Goal: Task Accomplishment & Management: Manage account settings

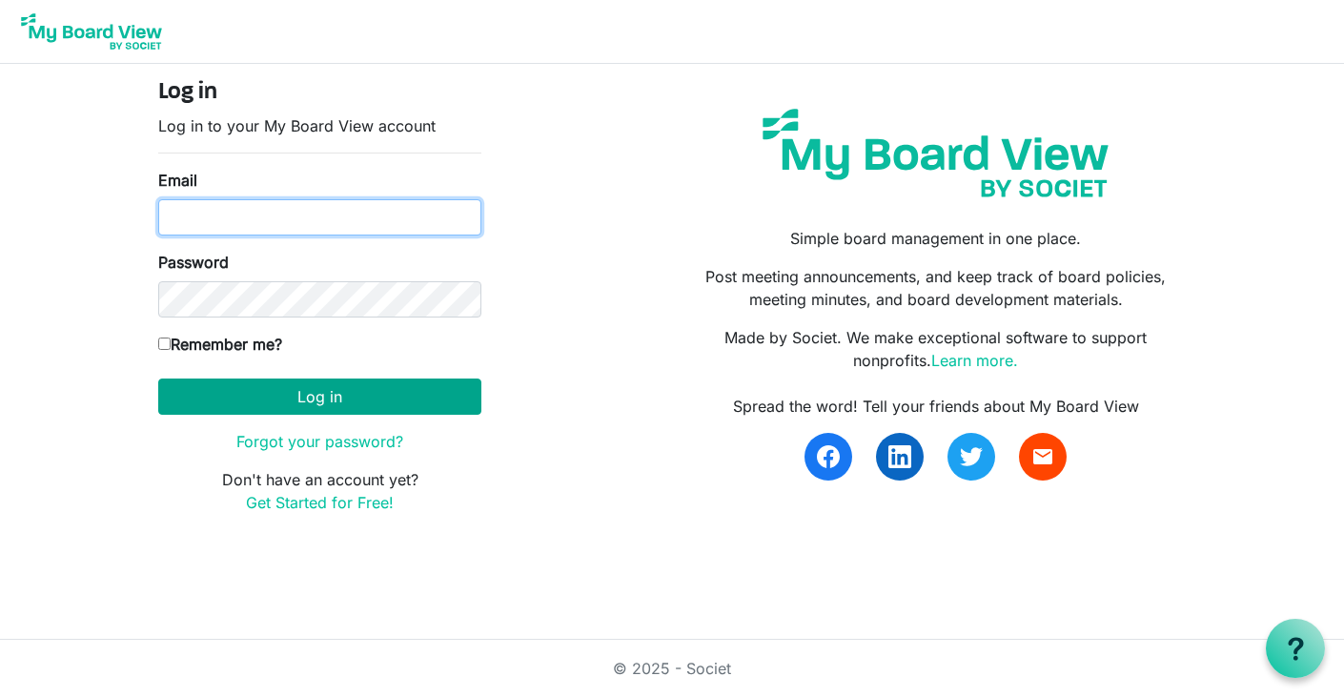
type input "[EMAIL_ADDRESS][DOMAIN_NAME]"
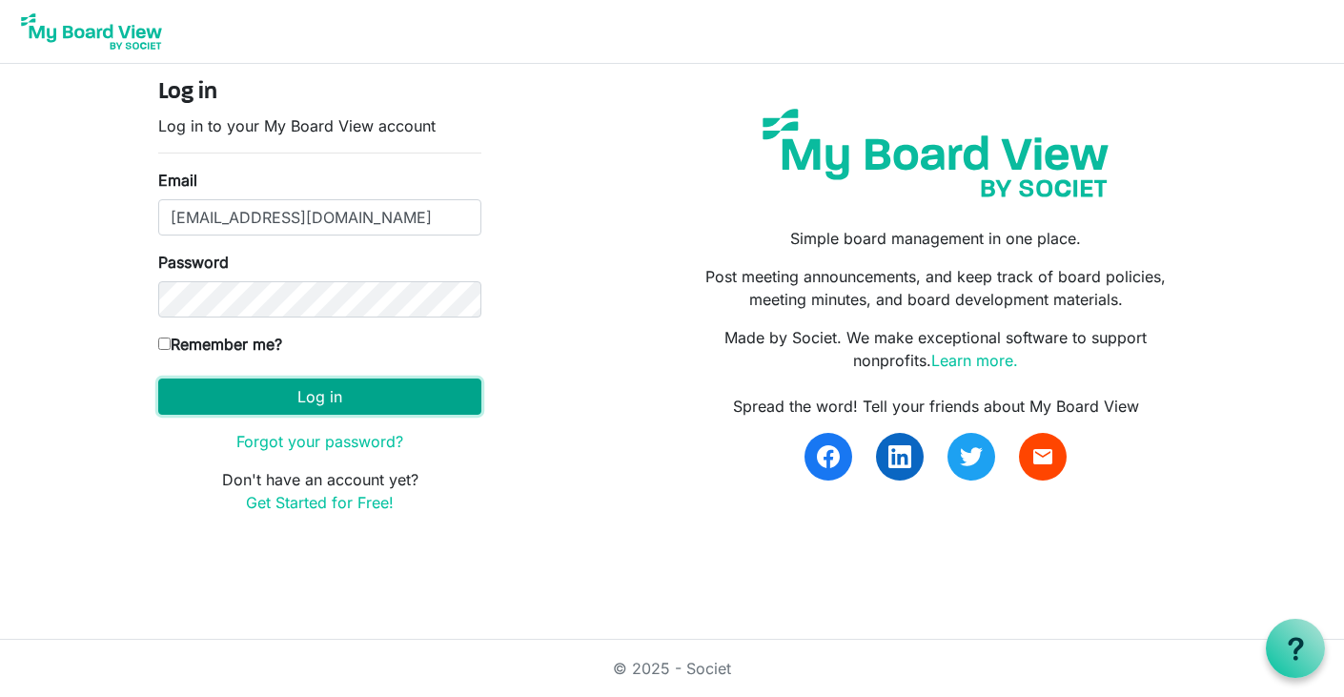
click at [305, 395] on button "Log in" at bounding box center [319, 396] width 323 height 36
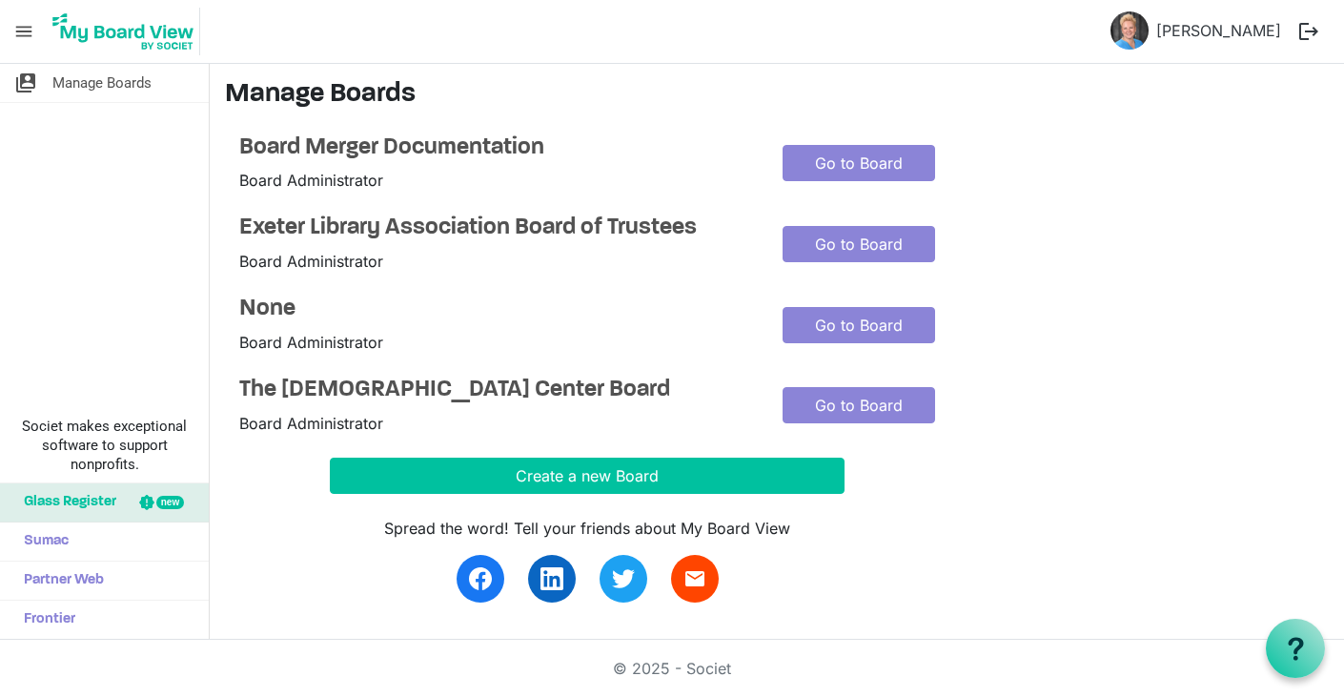
click at [29, 37] on span "menu" at bounding box center [24, 31] width 36 height 36
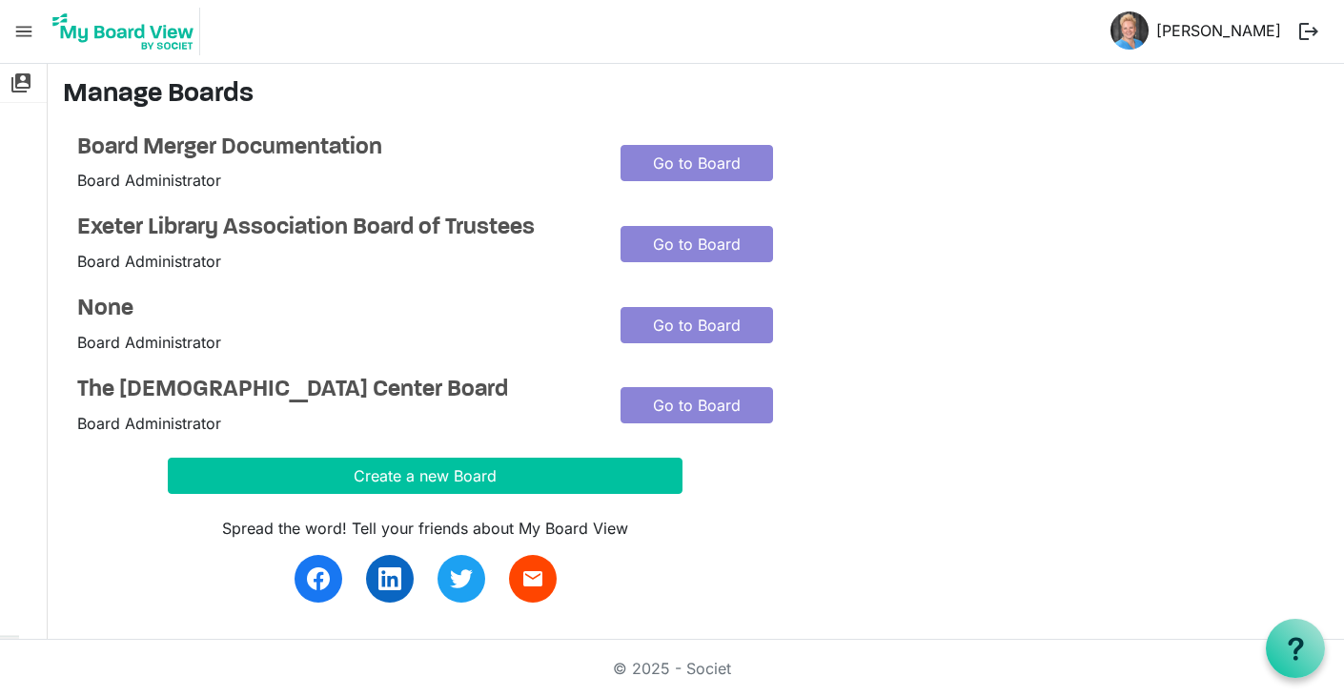
click at [1200, 28] on link "[PERSON_NAME]" at bounding box center [1218, 30] width 140 height 38
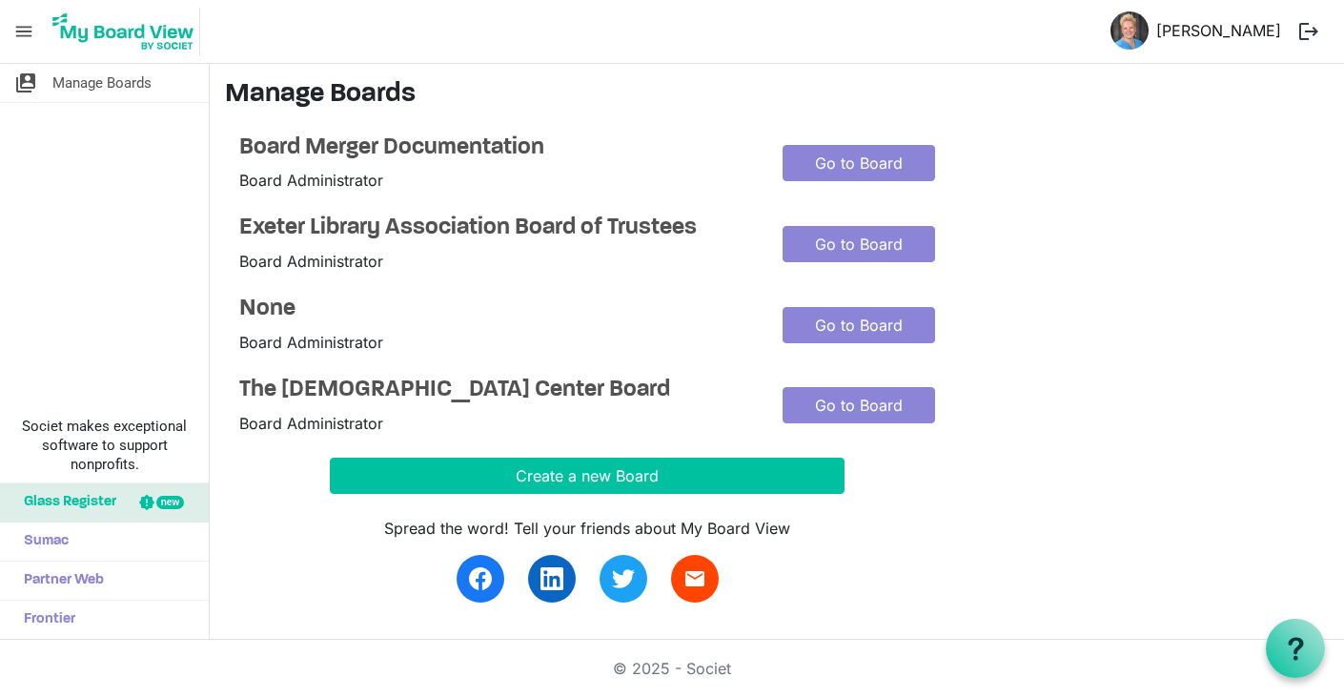
click at [1178, 28] on link "Laura Biancone" at bounding box center [1218, 30] width 140 height 38
click at [830, 233] on link "Go to Board" at bounding box center [858, 244] width 152 height 36
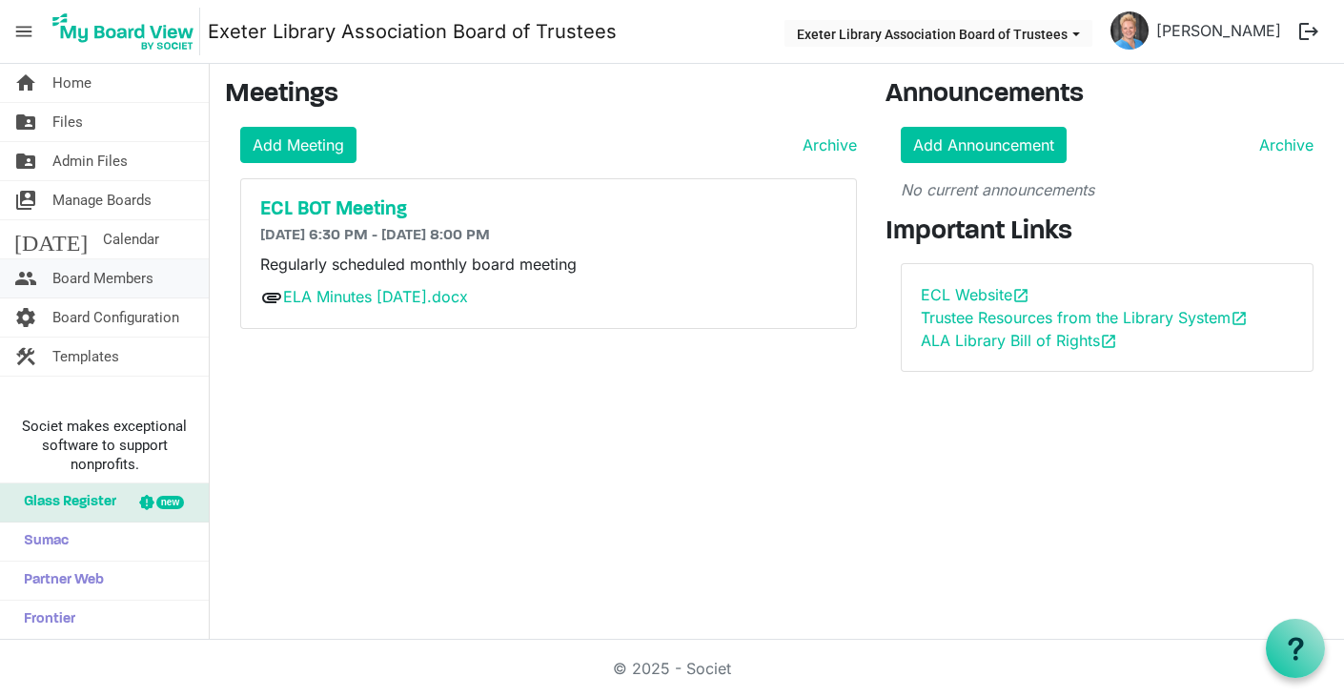
click at [95, 277] on span "Board Members" at bounding box center [102, 278] width 101 height 38
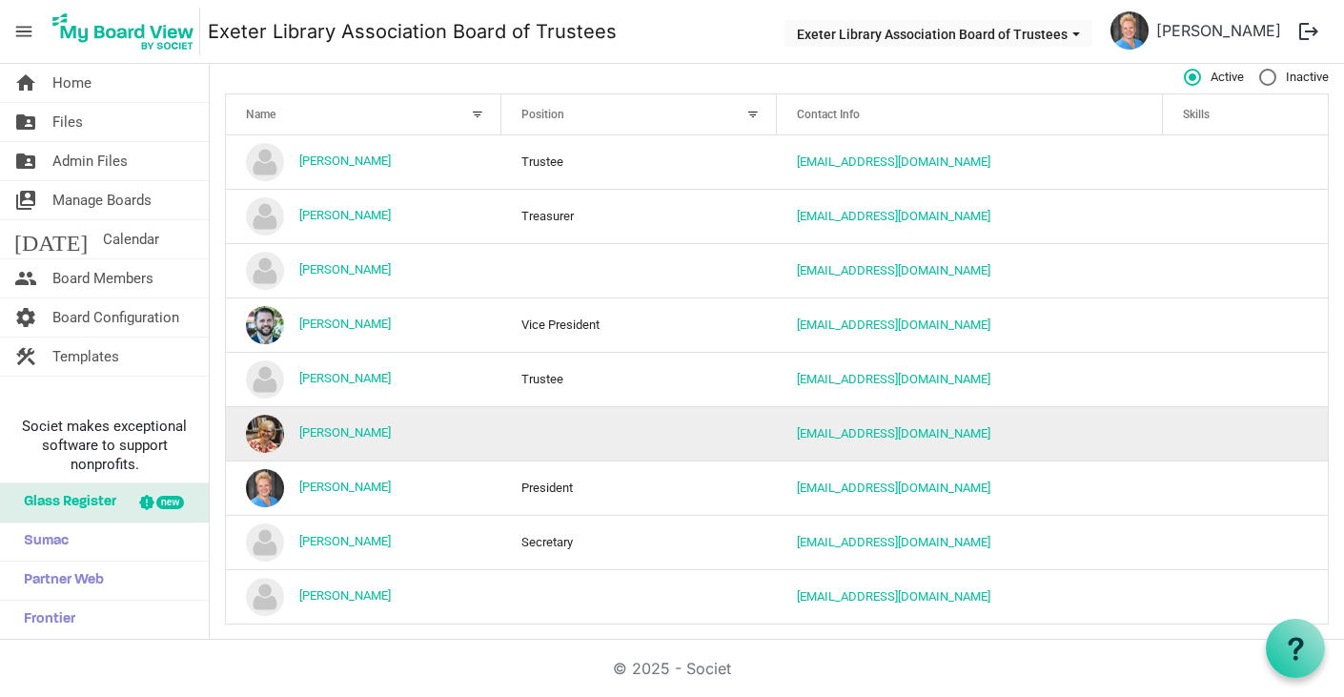
scroll to position [166, 0]
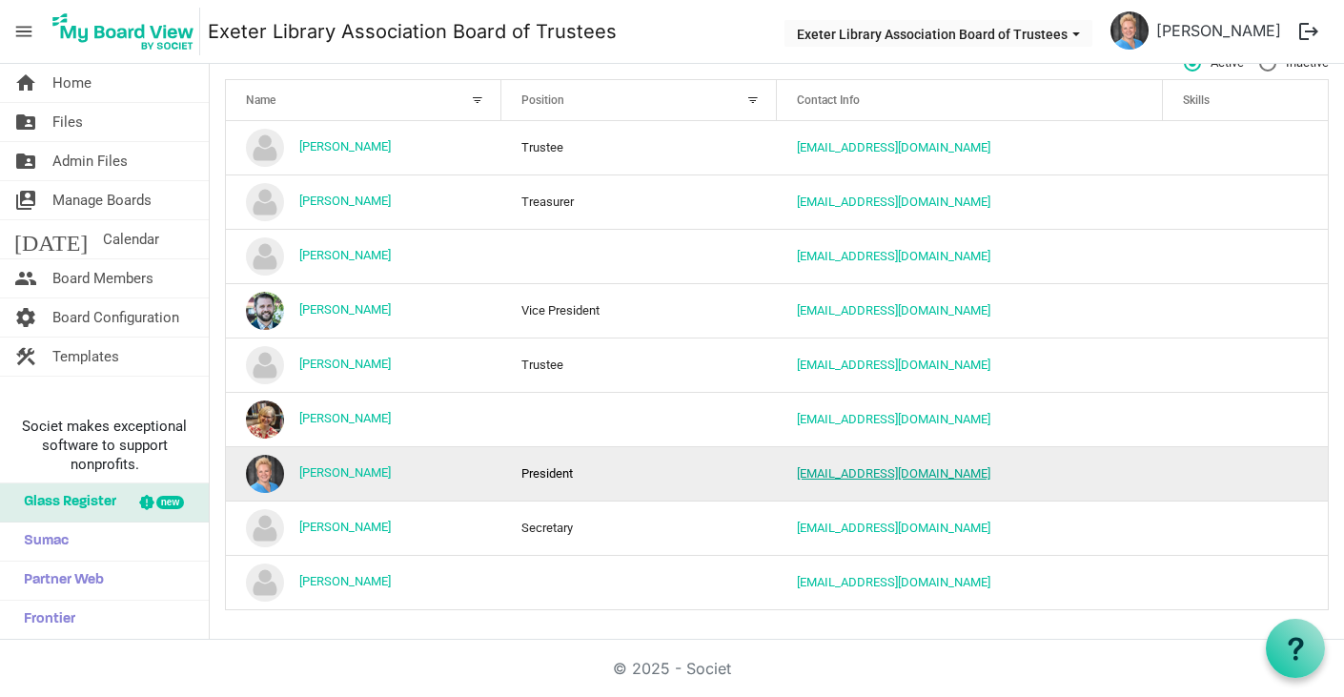
click at [934, 469] on link "programs@lgbtcenterofreading.com" at bounding box center [893, 473] width 193 height 14
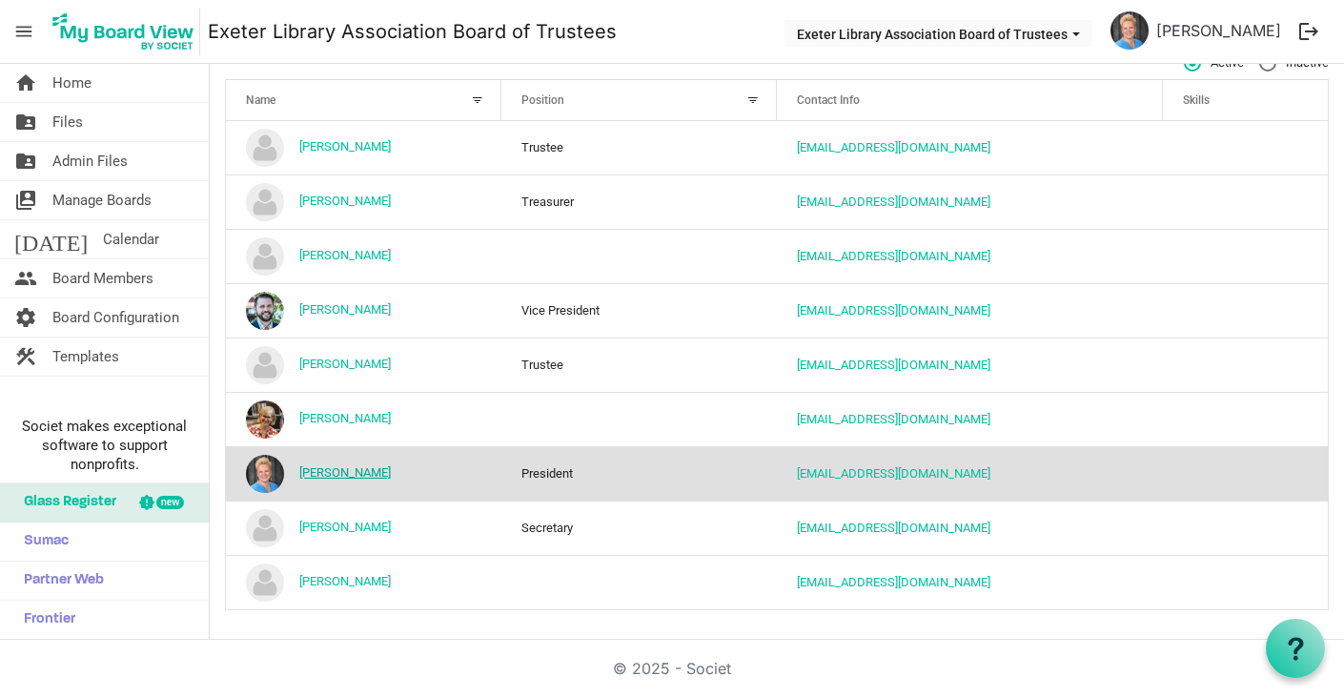
click at [354, 472] on link "[PERSON_NAME]" at bounding box center [344, 472] width 91 height 14
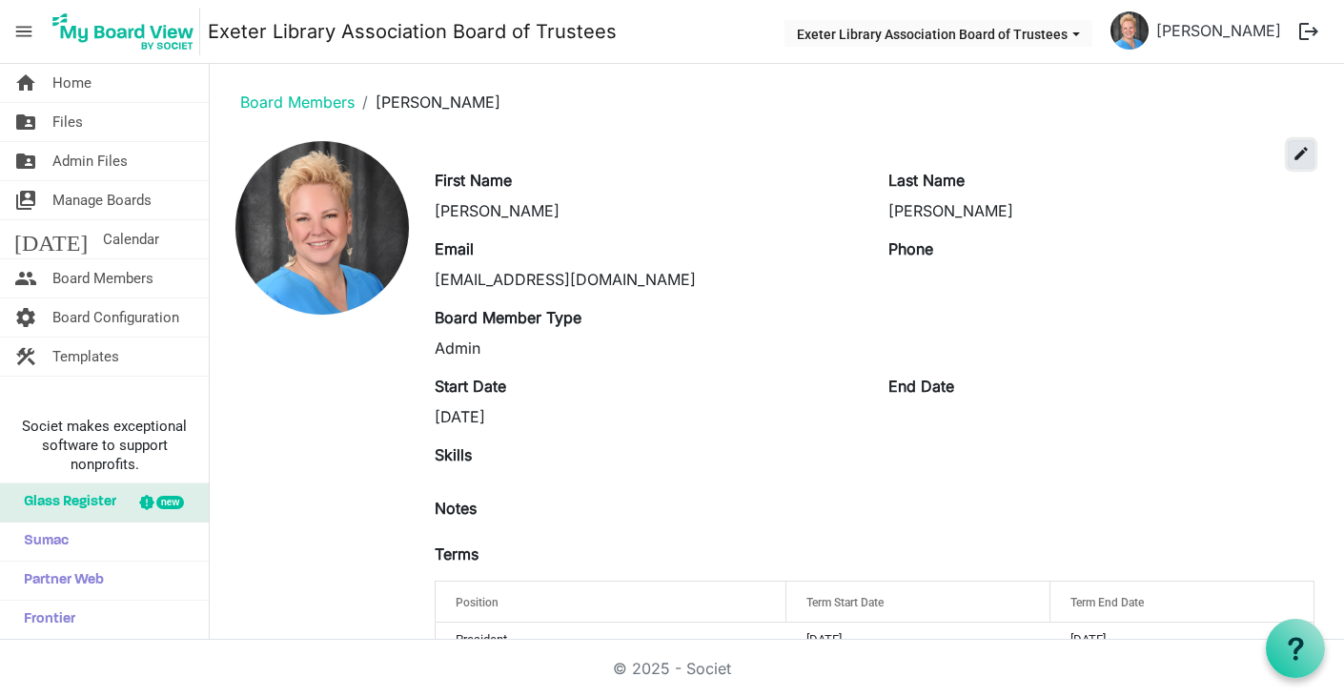
click at [1303, 151] on span "edit" at bounding box center [1300, 153] width 17 height 17
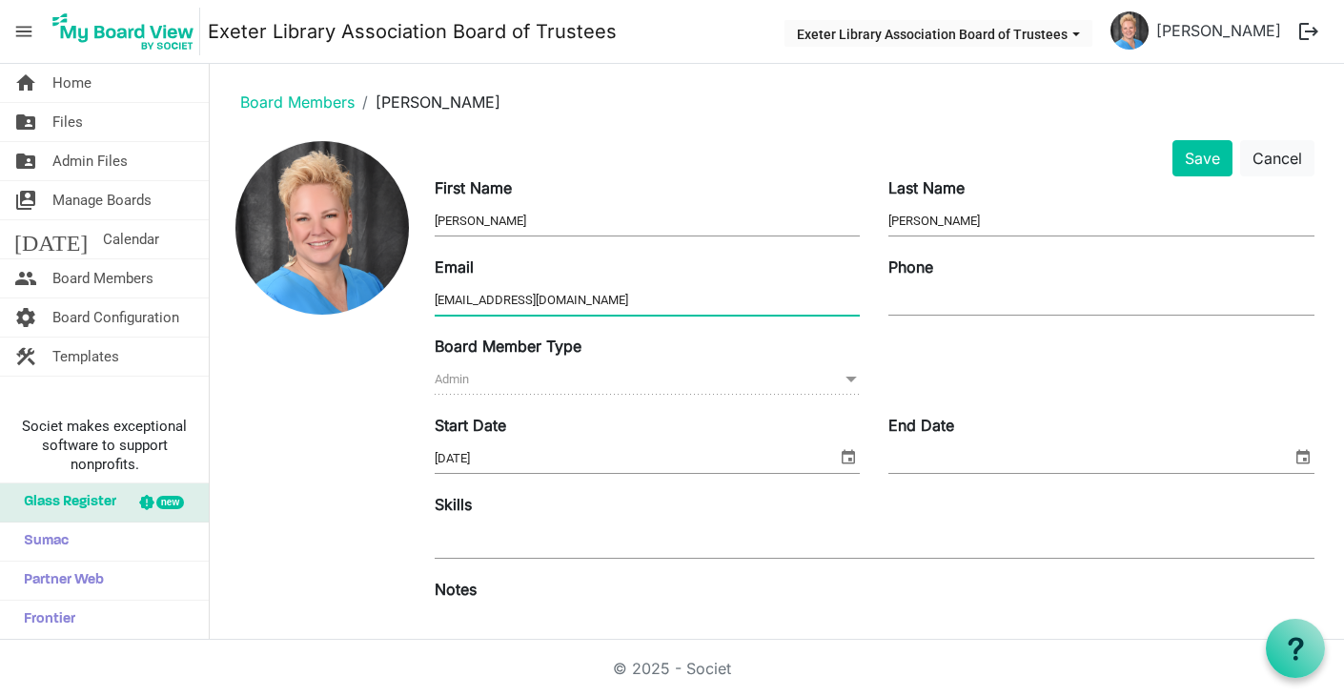
click at [487, 300] on input "programs@lgbtcenterofreading.com" at bounding box center [648, 300] width 426 height 29
type input "Lbiancone@lgbtcenterofreading.com"
click at [1210, 161] on button "Save" at bounding box center [1202, 158] width 60 height 36
